Goal: Find specific page/section: Find specific page/section

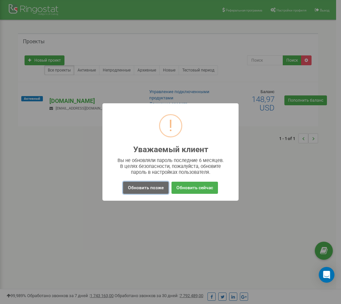
click at [155, 190] on button "Обновить позже" at bounding box center [146, 187] width 46 height 12
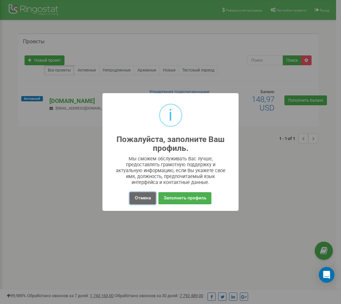
click at [138, 201] on button "Отмена" at bounding box center [143, 198] width 26 height 12
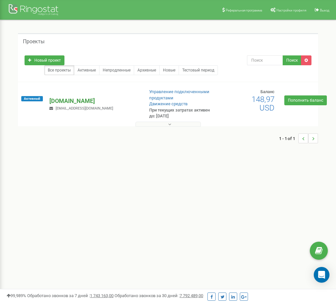
click at [69, 101] on p "[DOMAIN_NAME]" at bounding box center [93, 101] width 89 height 9
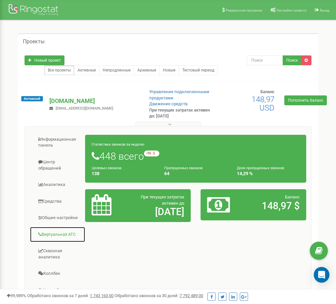
click at [66, 242] on link "Виртуальная АТС" at bounding box center [58, 234] width 56 height 16
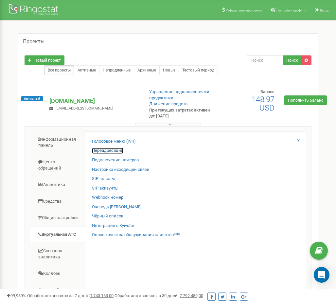
click at [111, 149] on link "Переадресация" at bounding box center [107, 150] width 31 height 6
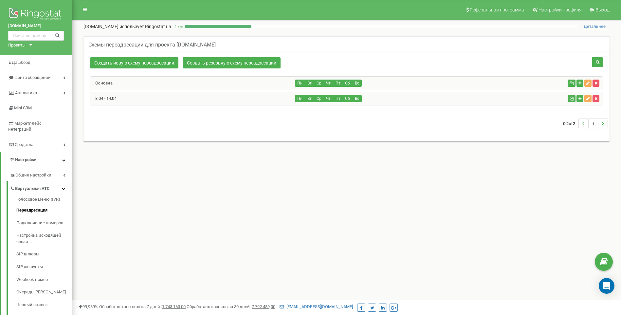
click at [197, 84] on div "Основна" at bounding box center [192, 83] width 205 height 13
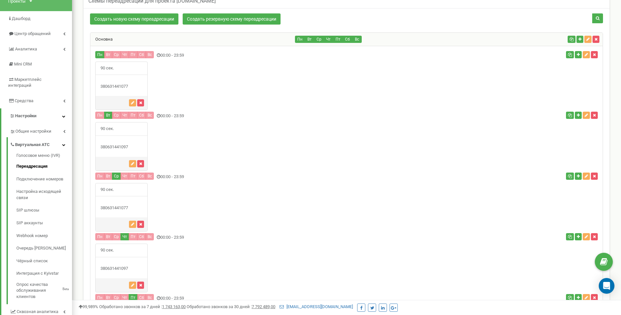
scroll to position [229, 0]
